Goal: Navigation & Orientation: Find specific page/section

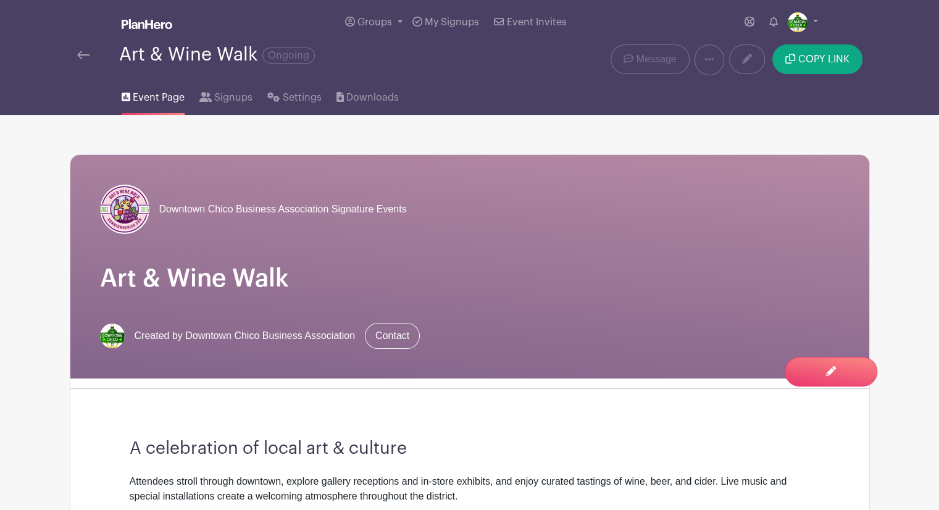
click at [84, 52] on img at bounding box center [83, 55] width 12 height 9
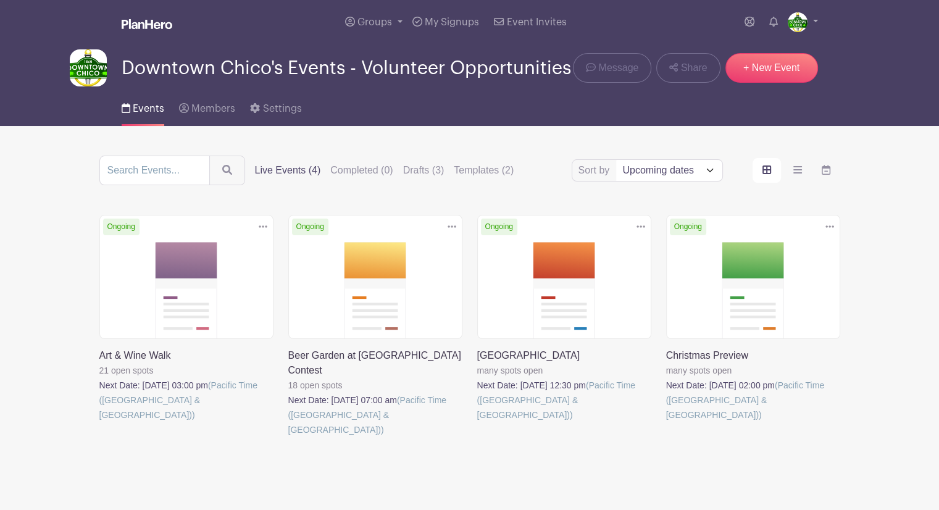
click at [477, 422] on link at bounding box center [477, 422] width 0 height 0
